Goal: Task Accomplishment & Management: Complete application form

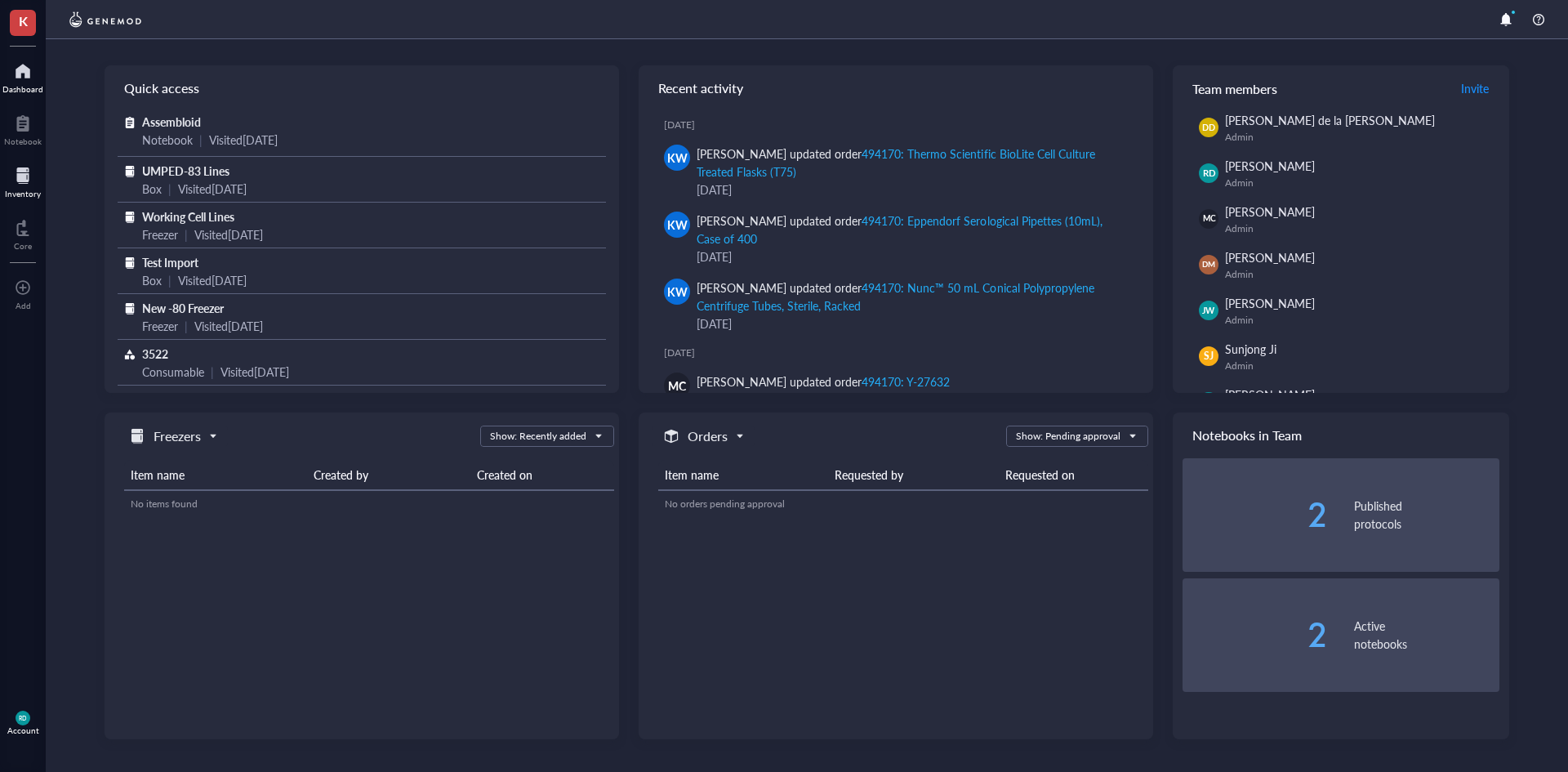
click at [30, 185] on div at bounding box center [23, 175] width 36 height 26
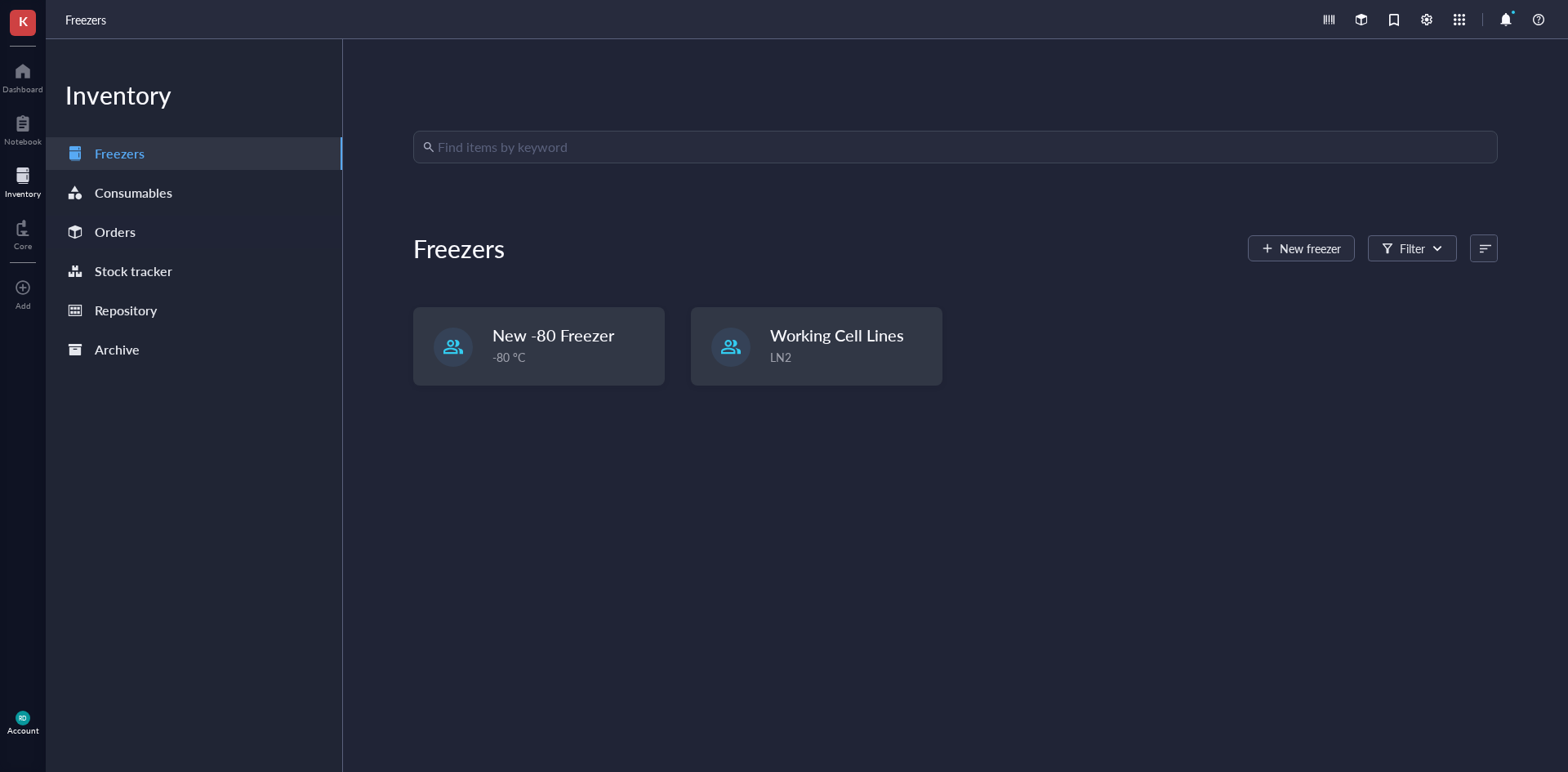
click at [89, 224] on div "Orders" at bounding box center [101, 232] width 70 height 23
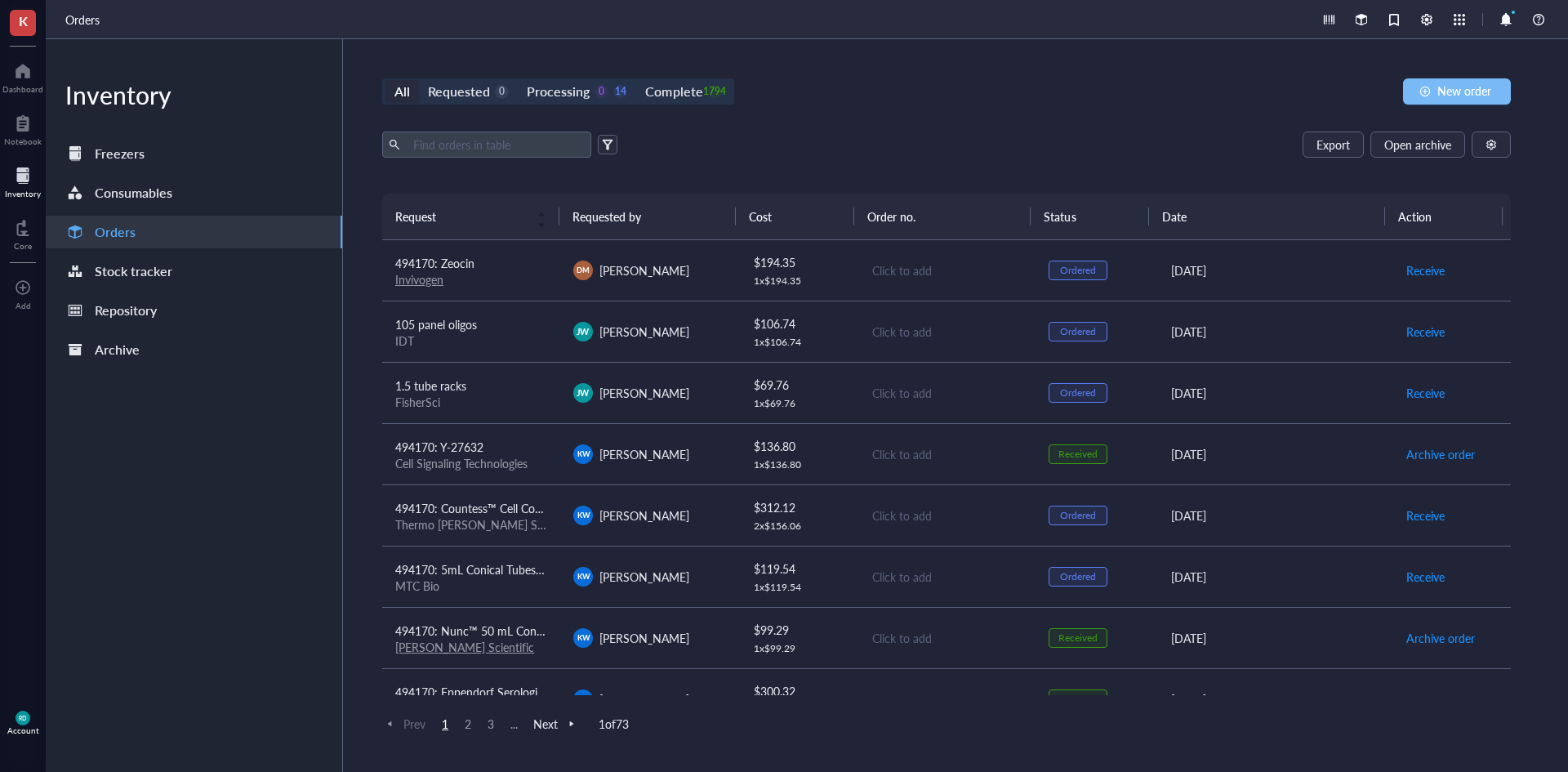
click at [1423, 86] on div "button" at bounding box center [1425, 91] width 11 height 11
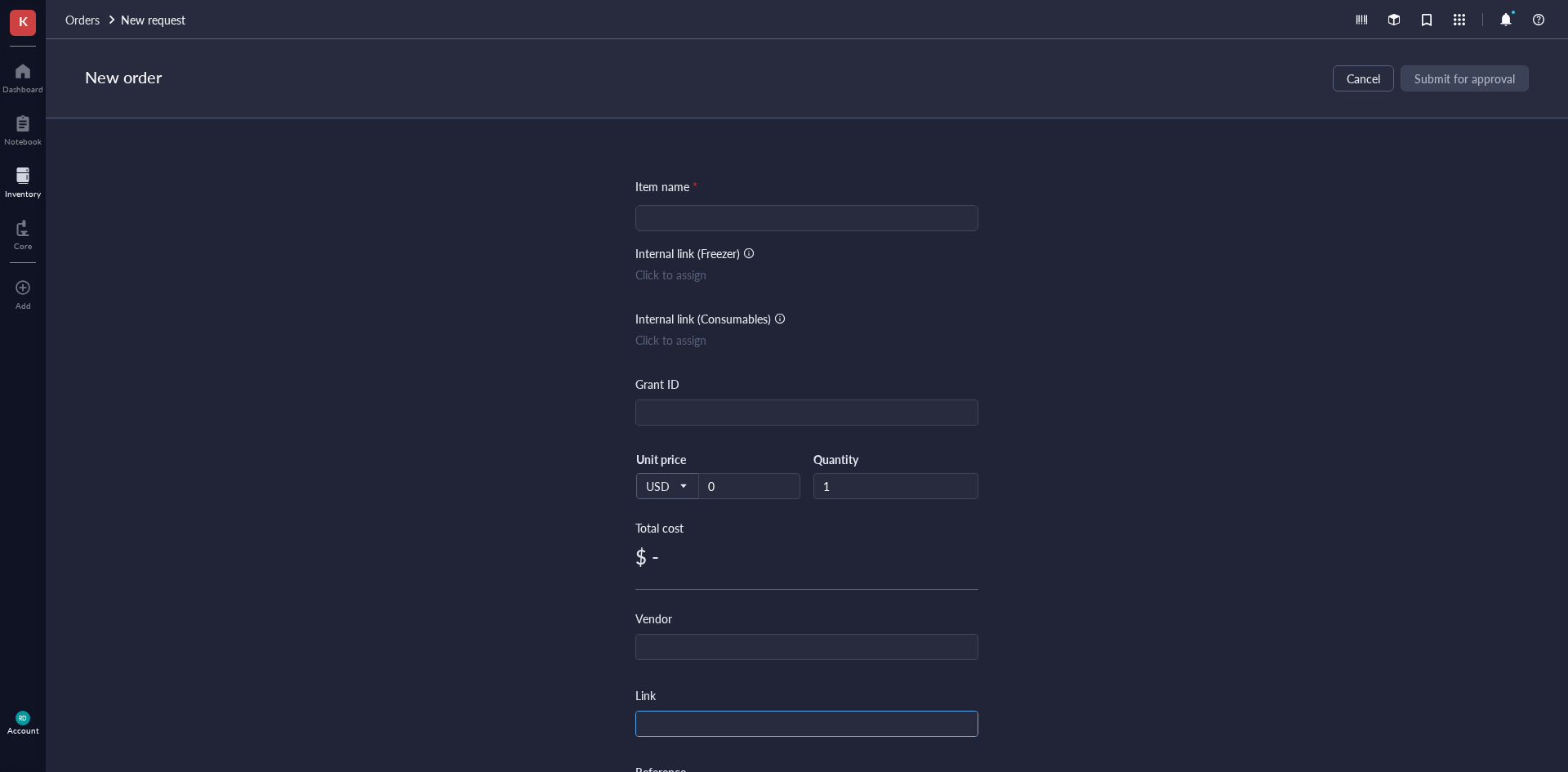
click at [728, 711] on div at bounding box center [807, 724] width 343 height 26
click at [728, 725] on input "text" at bounding box center [806, 725] width 341 height 26
paste input "[URL][DOMAIN_NAME]"
type input "[URL][DOMAIN_NAME]"
click at [714, 206] on input "search" at bounding box center [807, 218] width 324 height 25
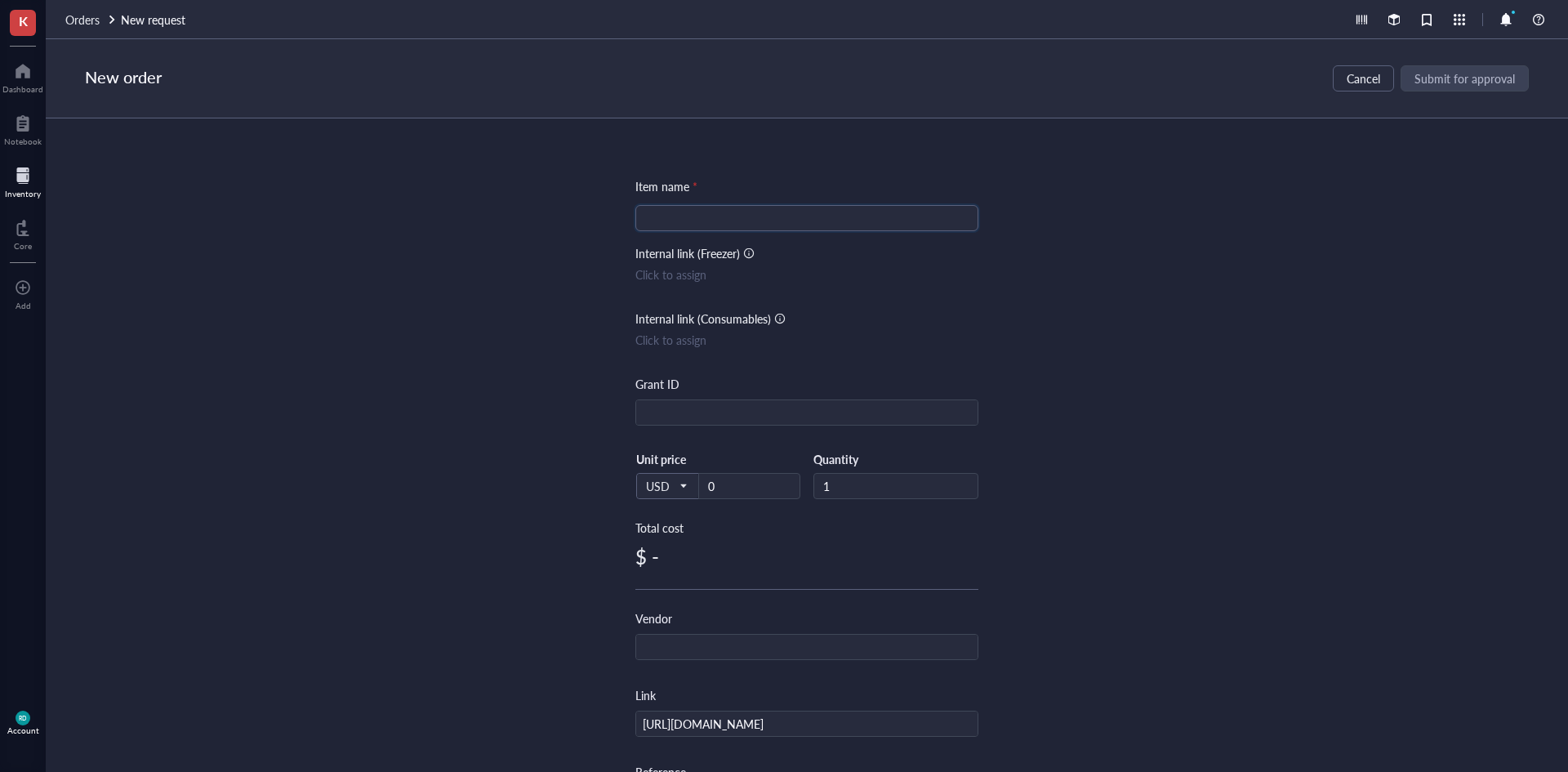
paste input "(S)-Sunvozertinib ((S)-DZD9008)"
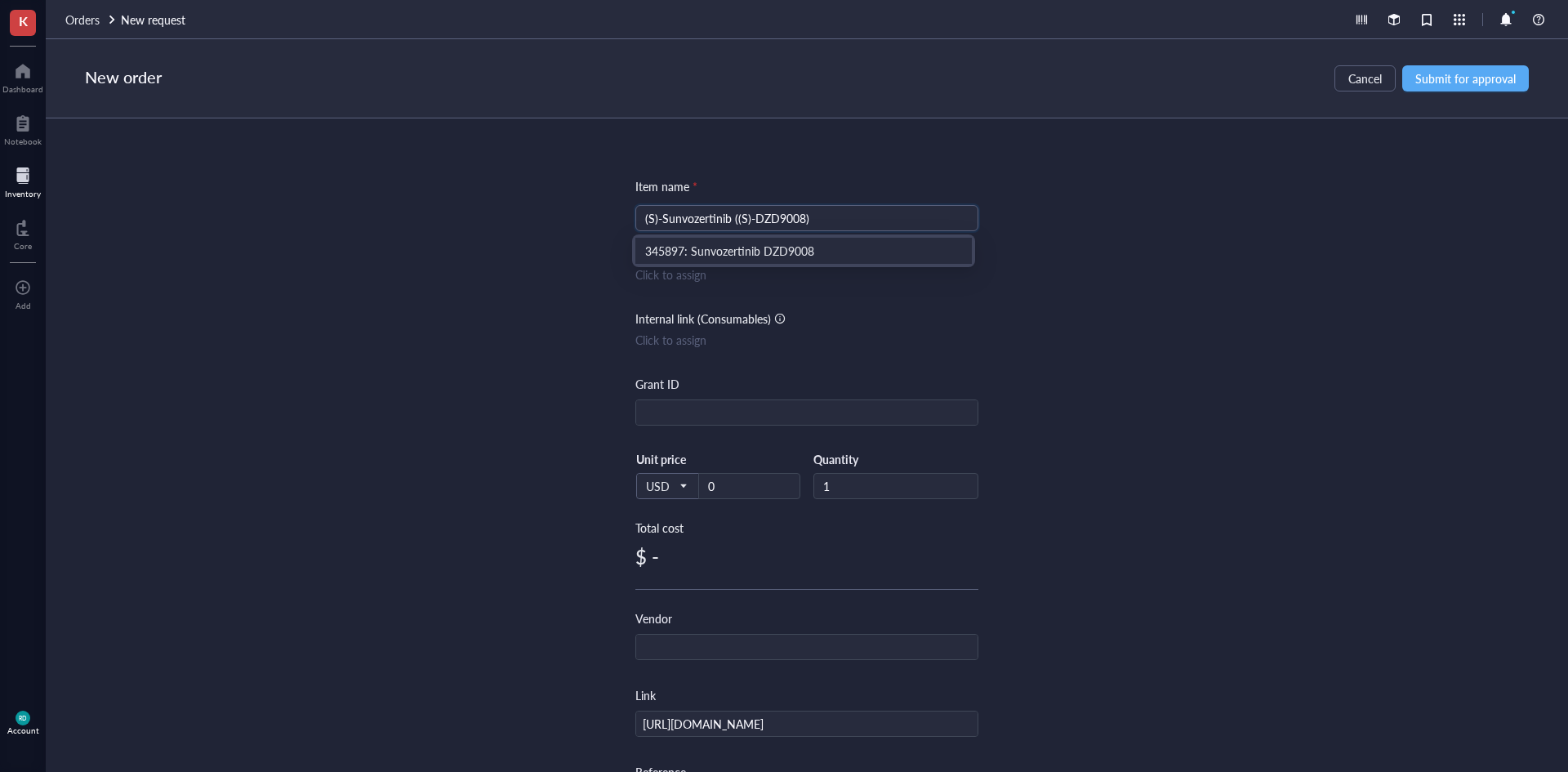
type input "(S)-Sunvozertinib ((S)-DZD9008)"
click at [865, 482] on input "1" at bounding box center [895, 486] width 163 height 25
click at [767, 485] on input "0" at bounding box center [749, 486] width 101 height 25
paste input "247"
type input "247"
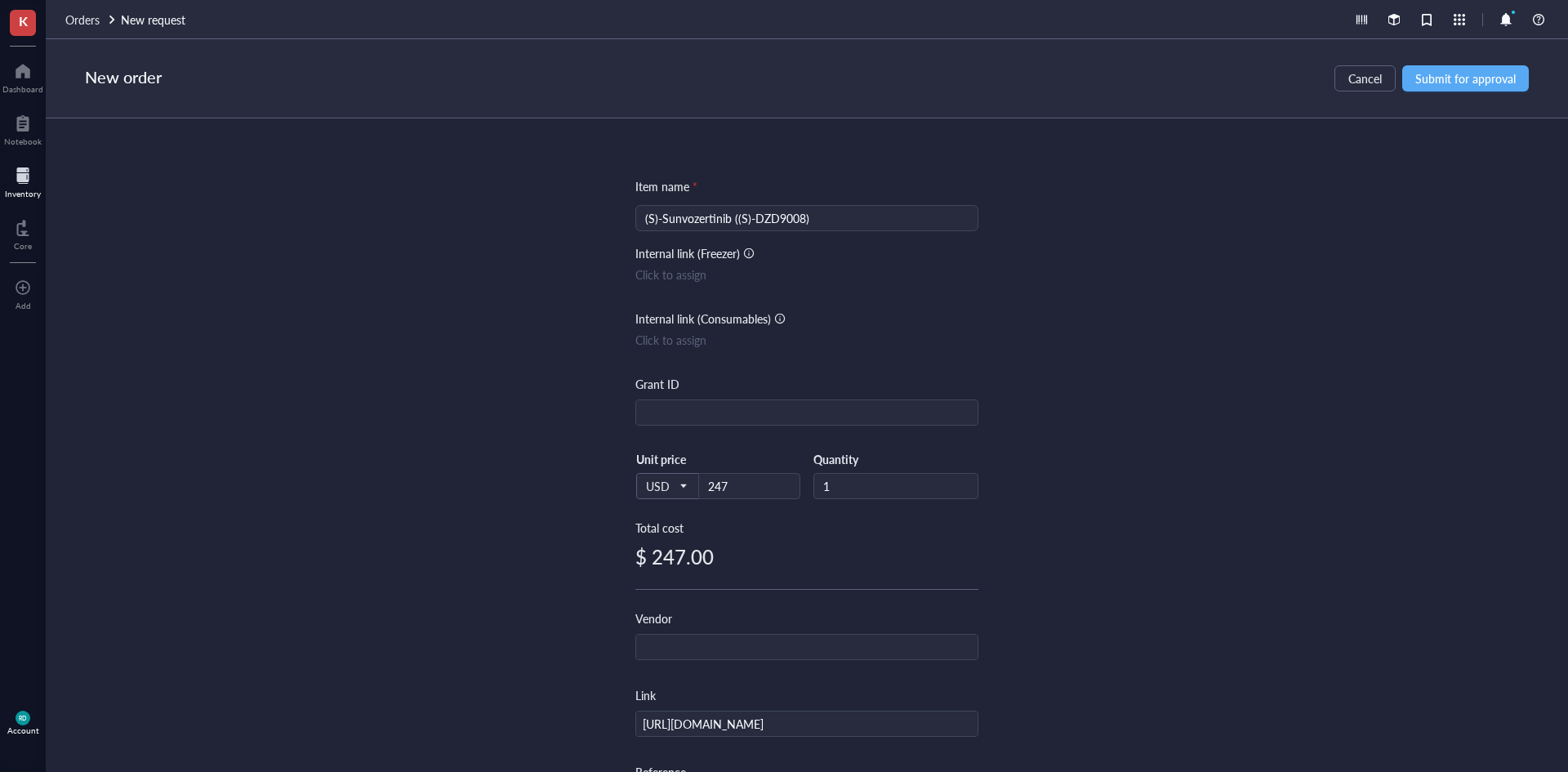
click at [1161, 578] on div "Item name * (S)-Sunvozertinib ((S)-DZD9008) Internal link (Freezer) Click to as…" at bounding box center [807, 445] width 1522 height 654
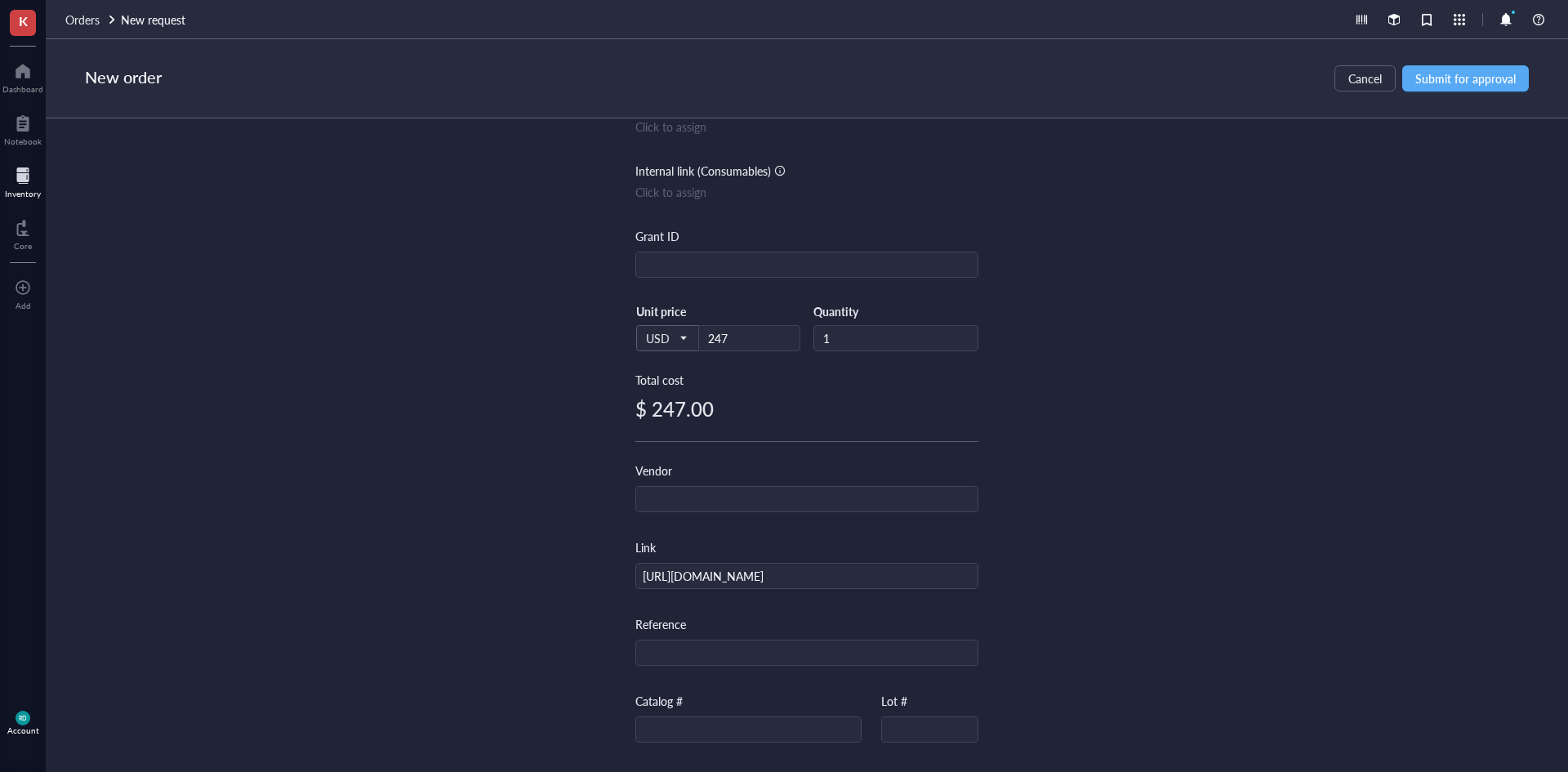
scroll to position [163, 0]
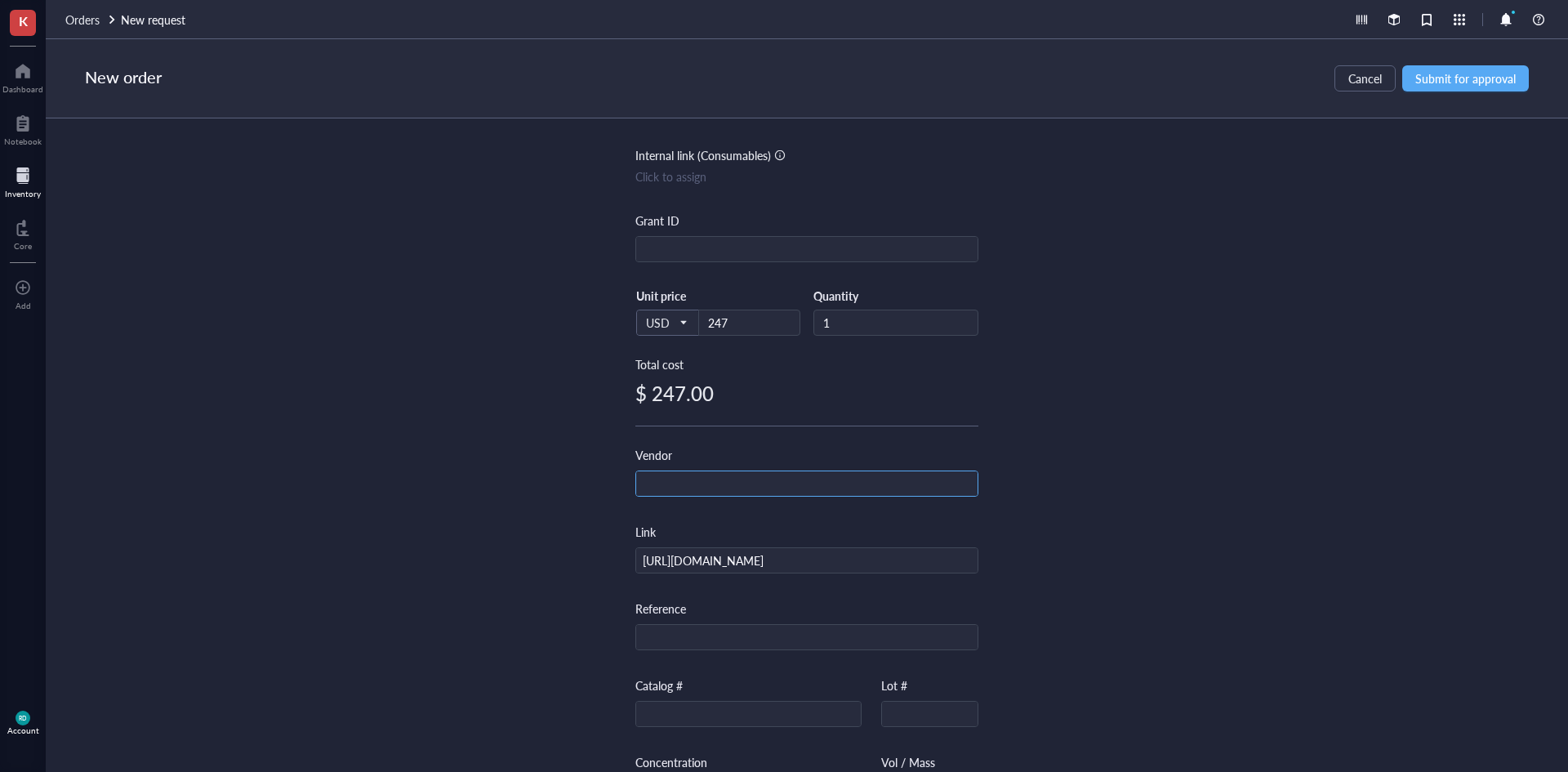
click at [840, 490] on input "text" at bounding box center [806, 484] width 341 height 26
type input "[PERSON_NAME]"
click at [1356, 523] on div "Item name * (S)-Sunvozertinib ((S)-DZD9008) Internal link (Freezer) Click to as…" at bounding box center [807, 445] width 1522 height 654
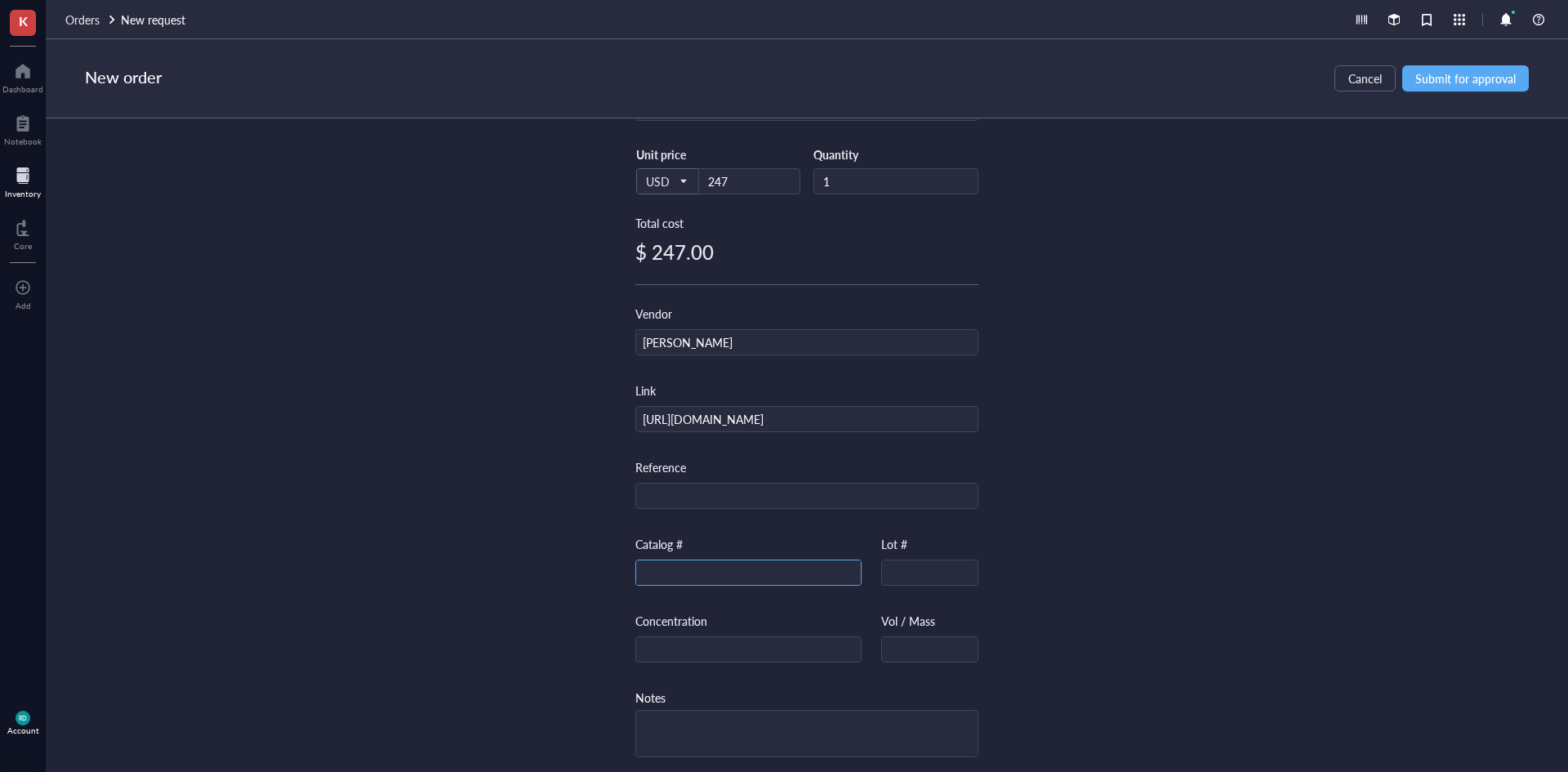
scroll to position [316, 0]
click at [727, 557] on input "text" at bounding box center [748, 568] width 225 height 26
paste input "E0368"
type input "E0368"
click at [1178, 498] on div "Item name * (S)-Sunvozertinib ((S)-DZD9008) Internal link (Freezer) Click to as…" at bounding box center [807, 445] width 1522 height 654
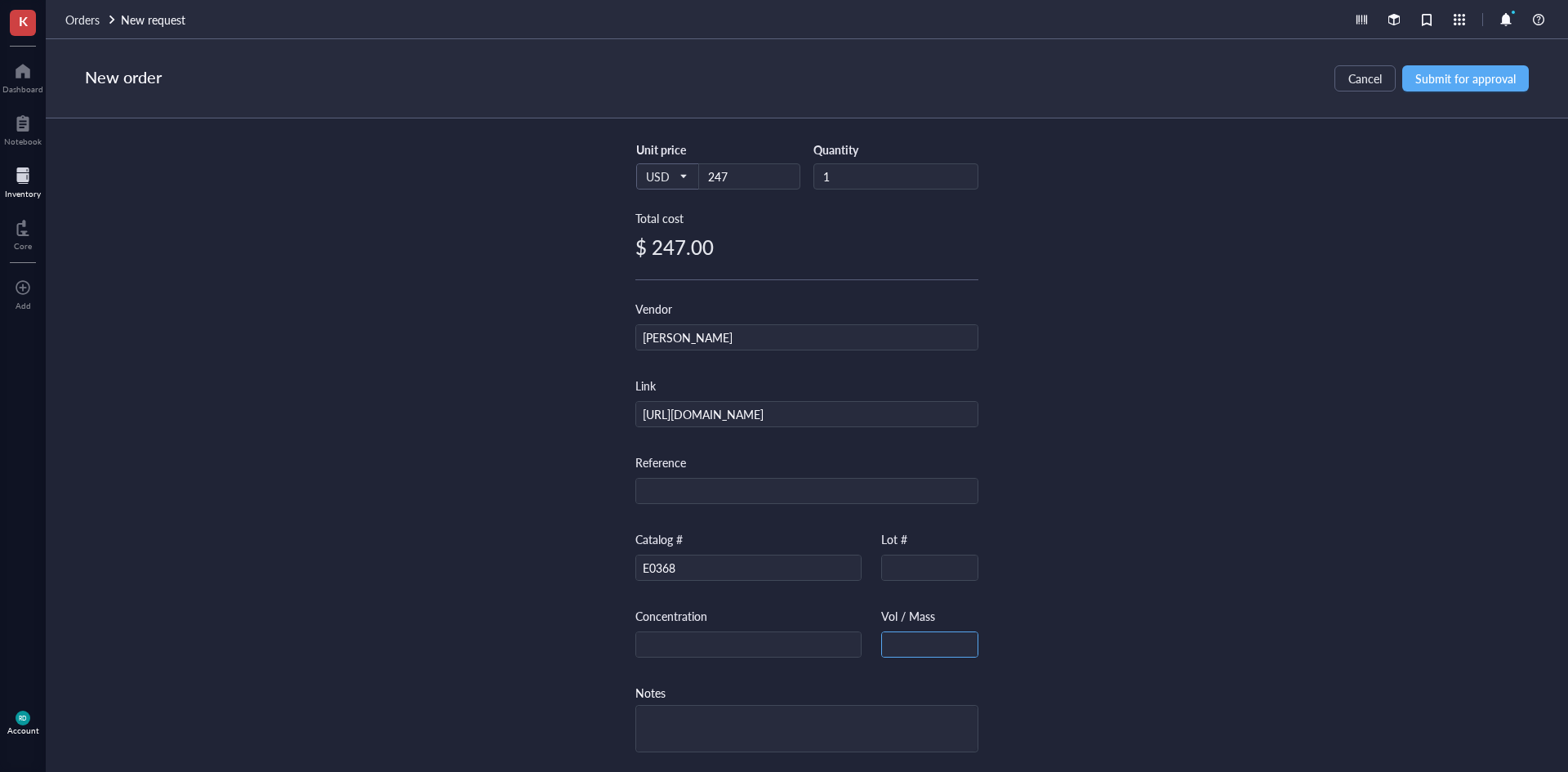
click at [923, 640] on input "text" at bounding box center [930, 646] width 96 height 26
paste input "10mM (1mL in DMSO)"
type input "10mM (1mL in DMSO)"
click at [1129, 545] on div "Item name * (S)-Sunvozertinib ((S)-DZD9008) Internal link (Freezer) Click to as…" at bounding box center [807, 445] width 1522 height 654
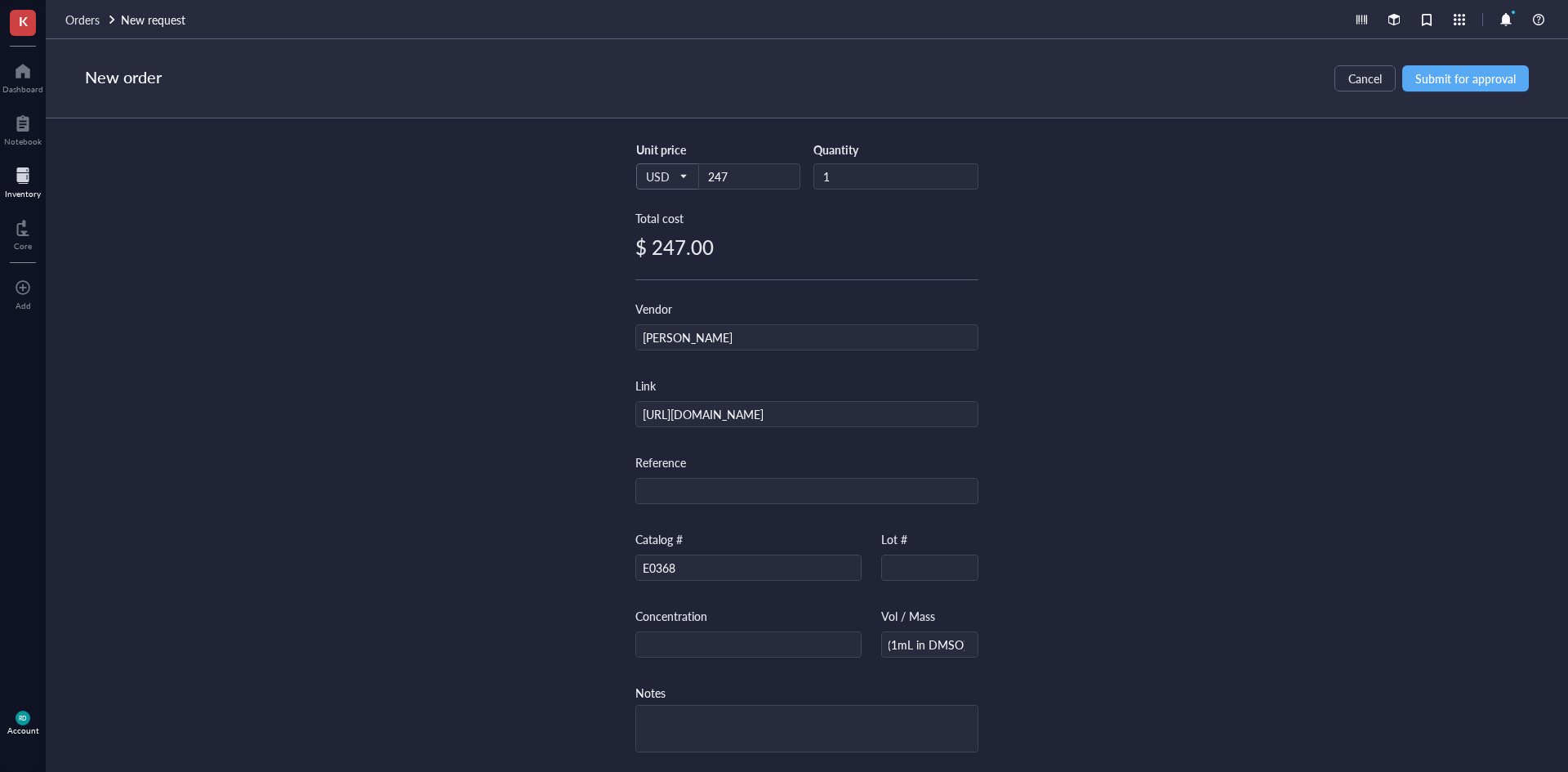
scroll to position [0, 0]
drag, startPoint x: 916, startPoint y: 639, endPoint x: 886, endPoint y: 639, distance: 30.0
click at [886, 639] on input "10mM (1mL in DMSO)" at bounding box center [930, 646] width 96 height 26
click at [726, 635] on input "text" at bounding box center [748, 646] width 225 height 26
paste input "10mM"
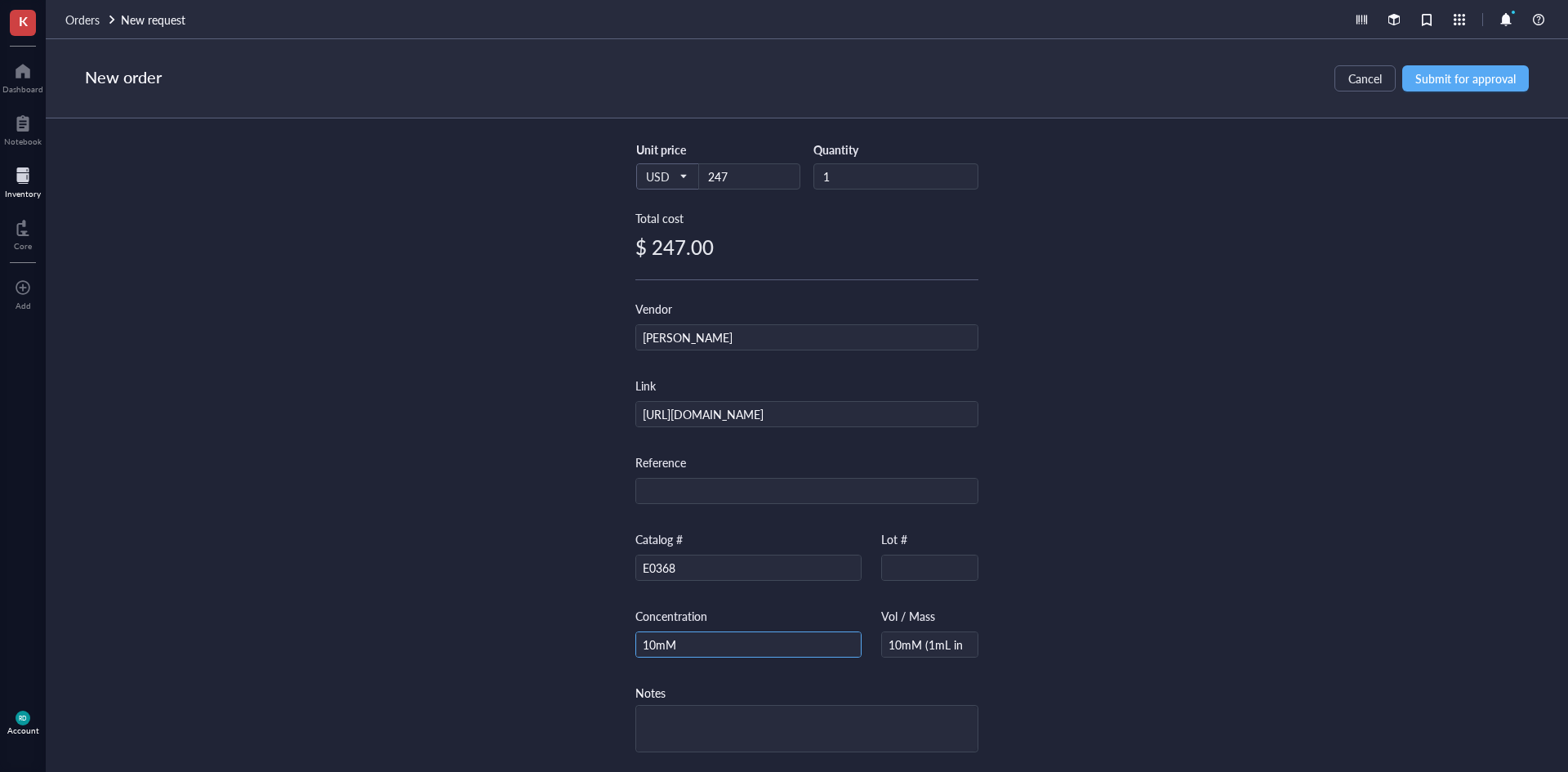
type input "10mM"
click at [1254, 569] on div "Item name * (S)-Sunvozertinib ((S)-DZD9008) Internal link (Freezer) Click to as…" at bounding box center [807, 445] width 1522 height 654
click at [1479, 82] on span "Submit for approval" at bounding box center [1465, 78] width 101 height 13
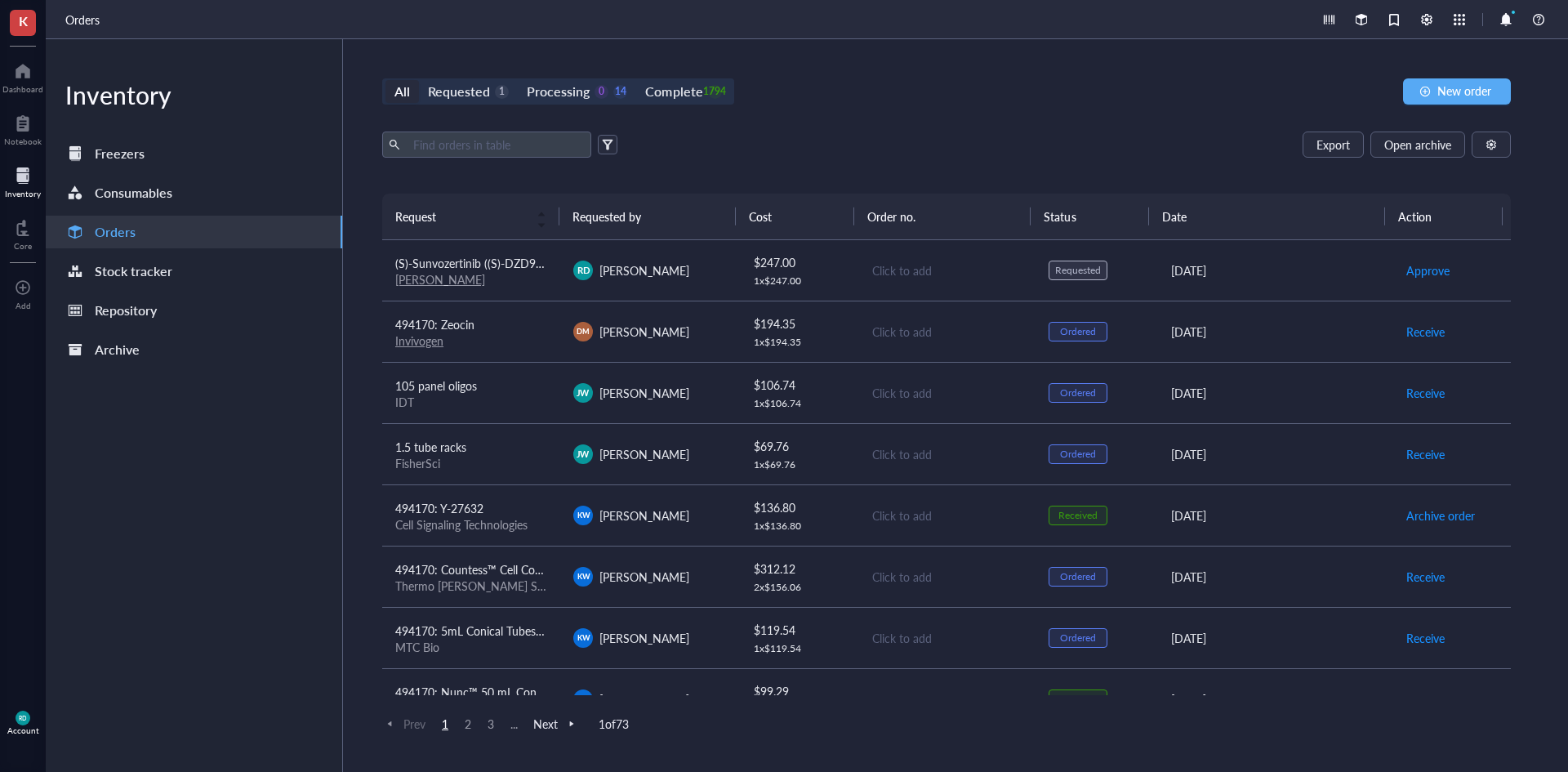
click at [817, 77] on div "All Requested 1 Processing 0 14 Complete 1794 New order Export Open archive Req…" at bounding box center [946, 405] width 1207 height 733
click at [903, 125] on div "All Requested 1 Processing 0 14 Complete 1794 New order Export Open archive Req…" at bounding box center [946, 405] width 1207 height 733
click at [826, 106] on div "All Requested 1 Processing 0 14 Complete 1794 New order Export Open archive Req…" at bounding box center [946, 405] width 1207 height 733
